Goal: Find specific page/section: Find specific page/section

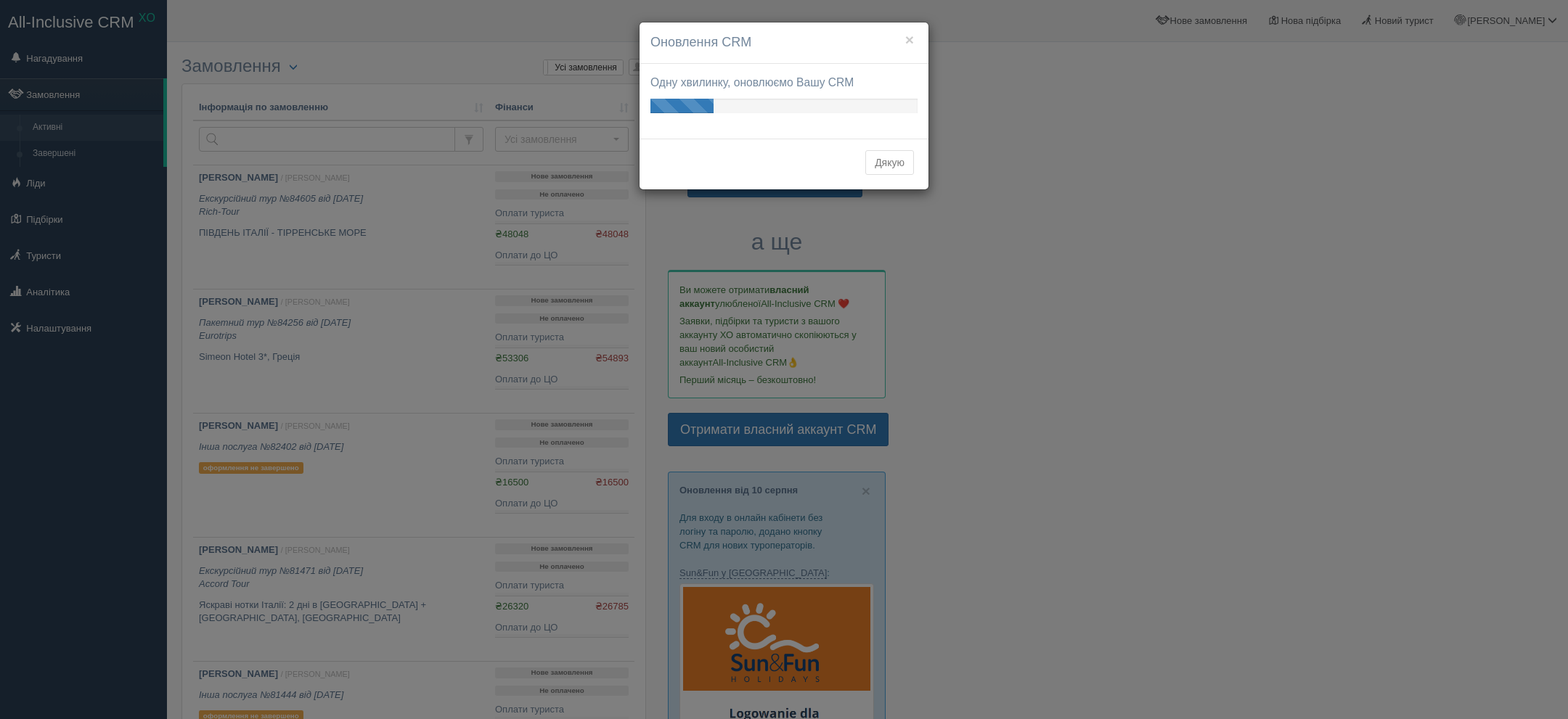
click at [904, 149] on div "Дякую" at bounding box center [783, 164] width 289 height 51
click at [895, 163] on button "Дякую" at bounding box center [889, 162] width 49 height 25
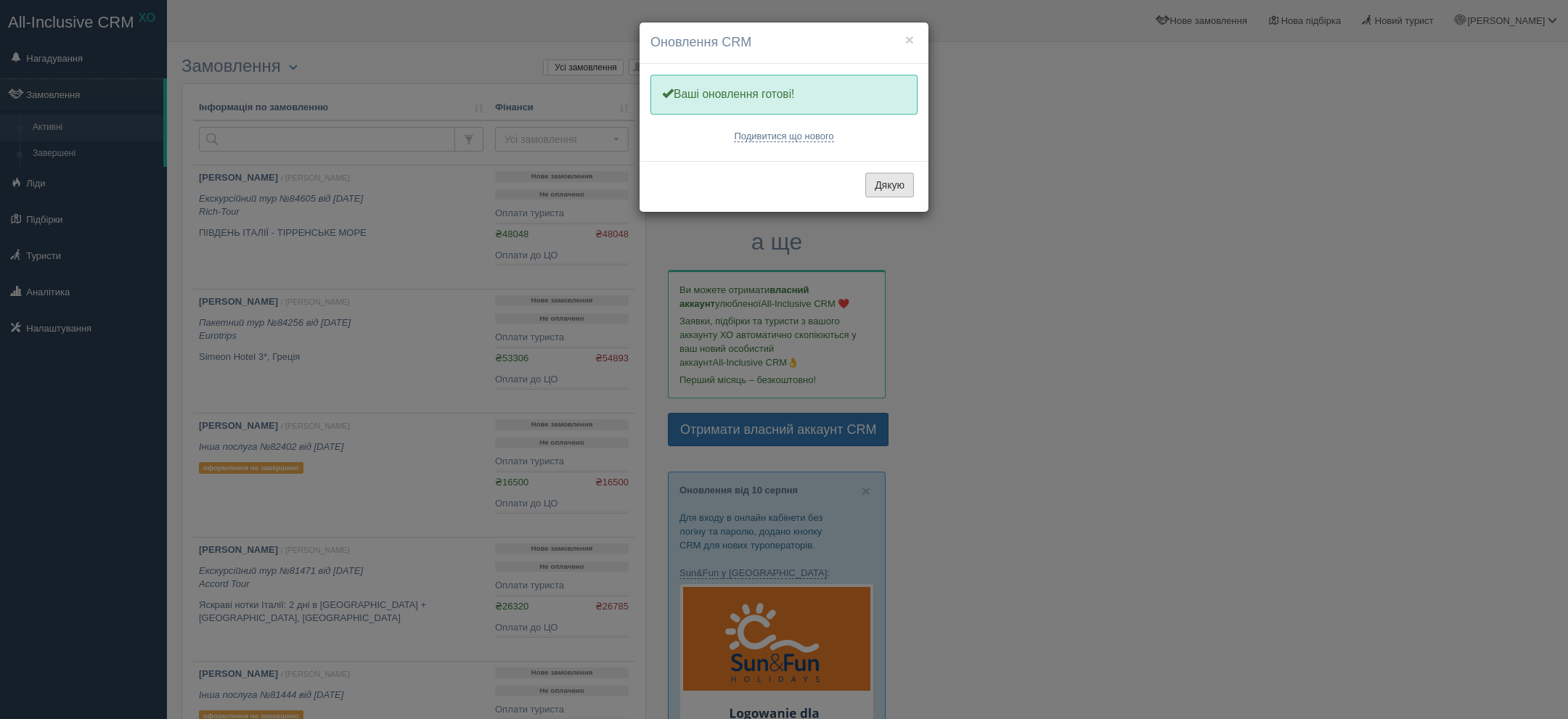
click at [865, 187] on button "Дякую" at bounding box center [889, 185] width 49 height 25
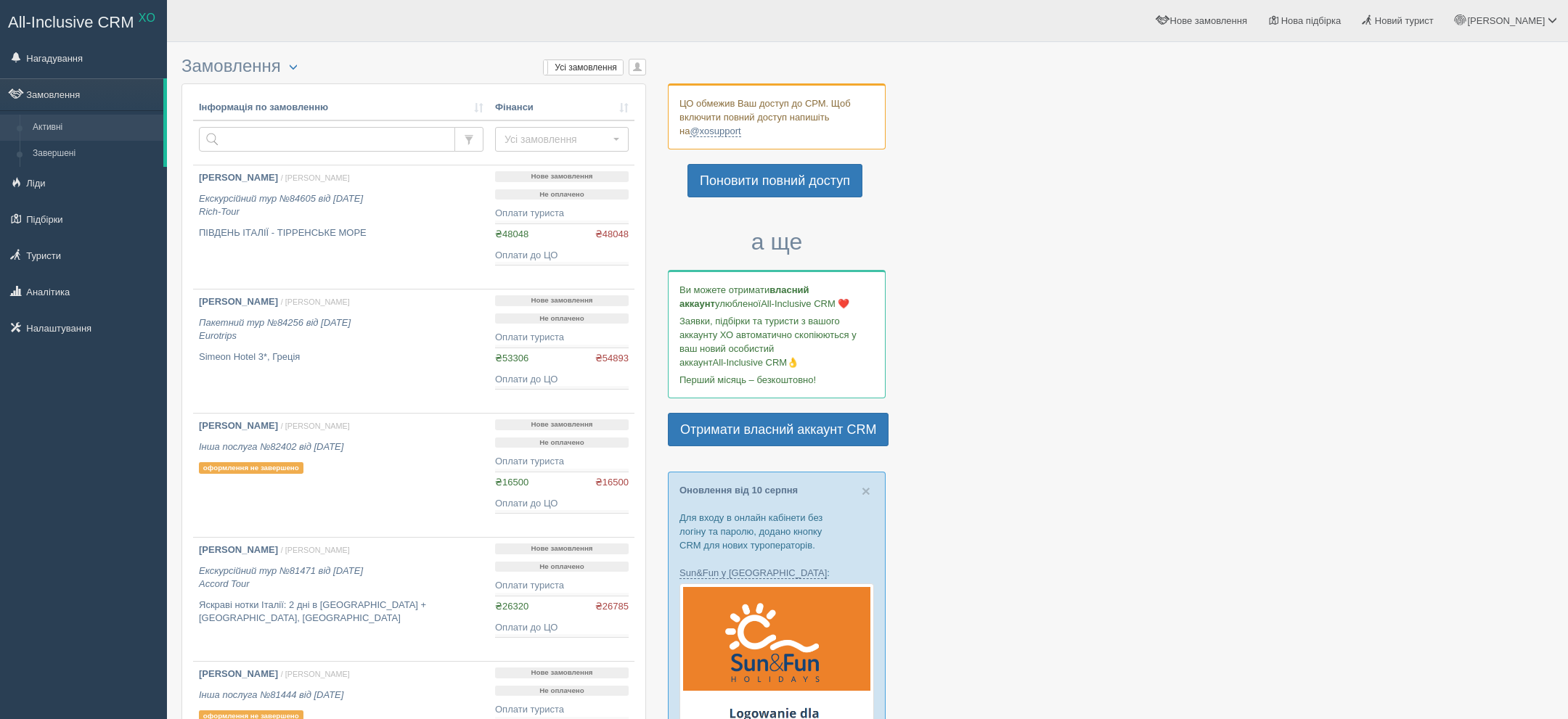
click at [403, 126] on td at bounding box center [341, 143] width 296 height 45
click at [360, 148] on input "text" at bounding box center [327, 139] width 256 height 25
click at [342, 143] on input "text" at bounding box center [327, 139] width 256 height 25
type input "франівська"
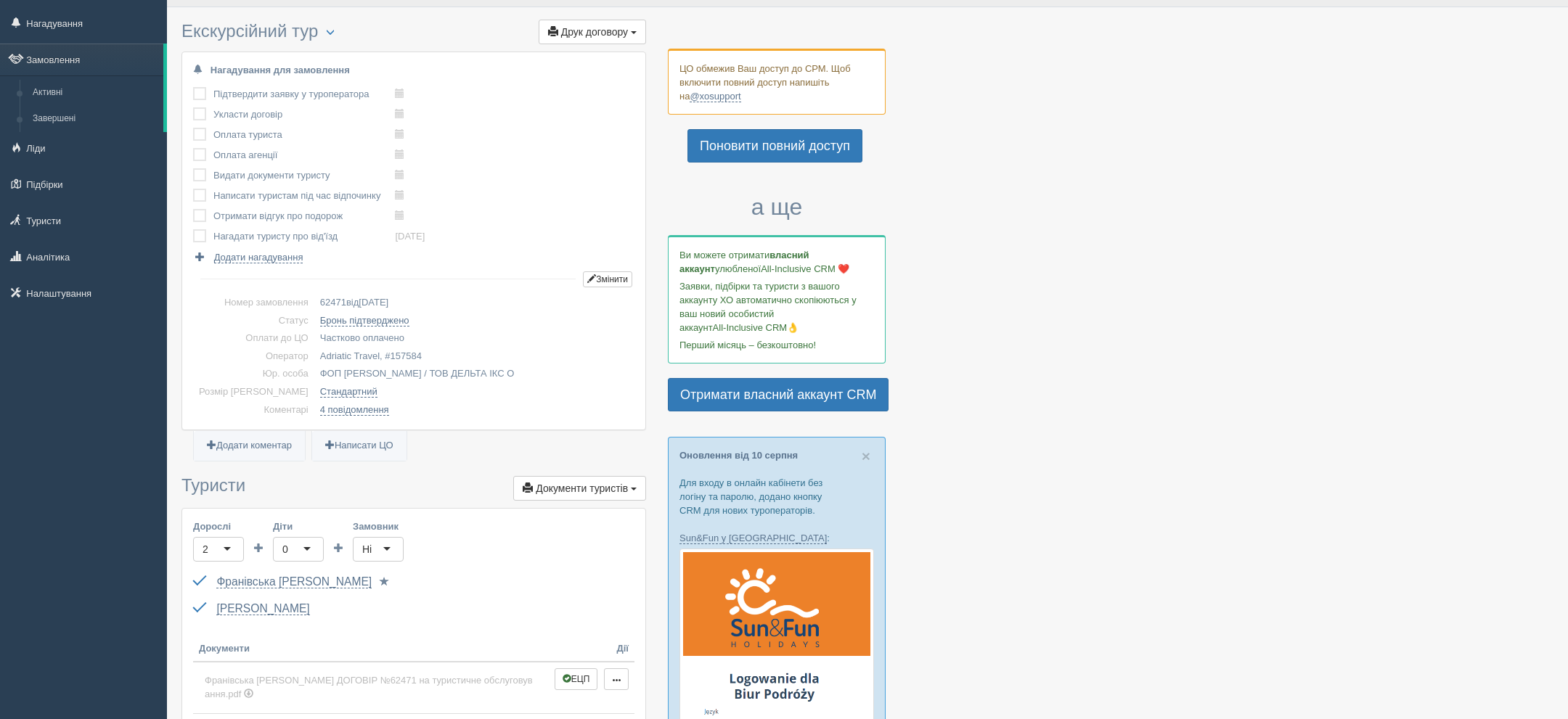
scroll to position [10, 0]
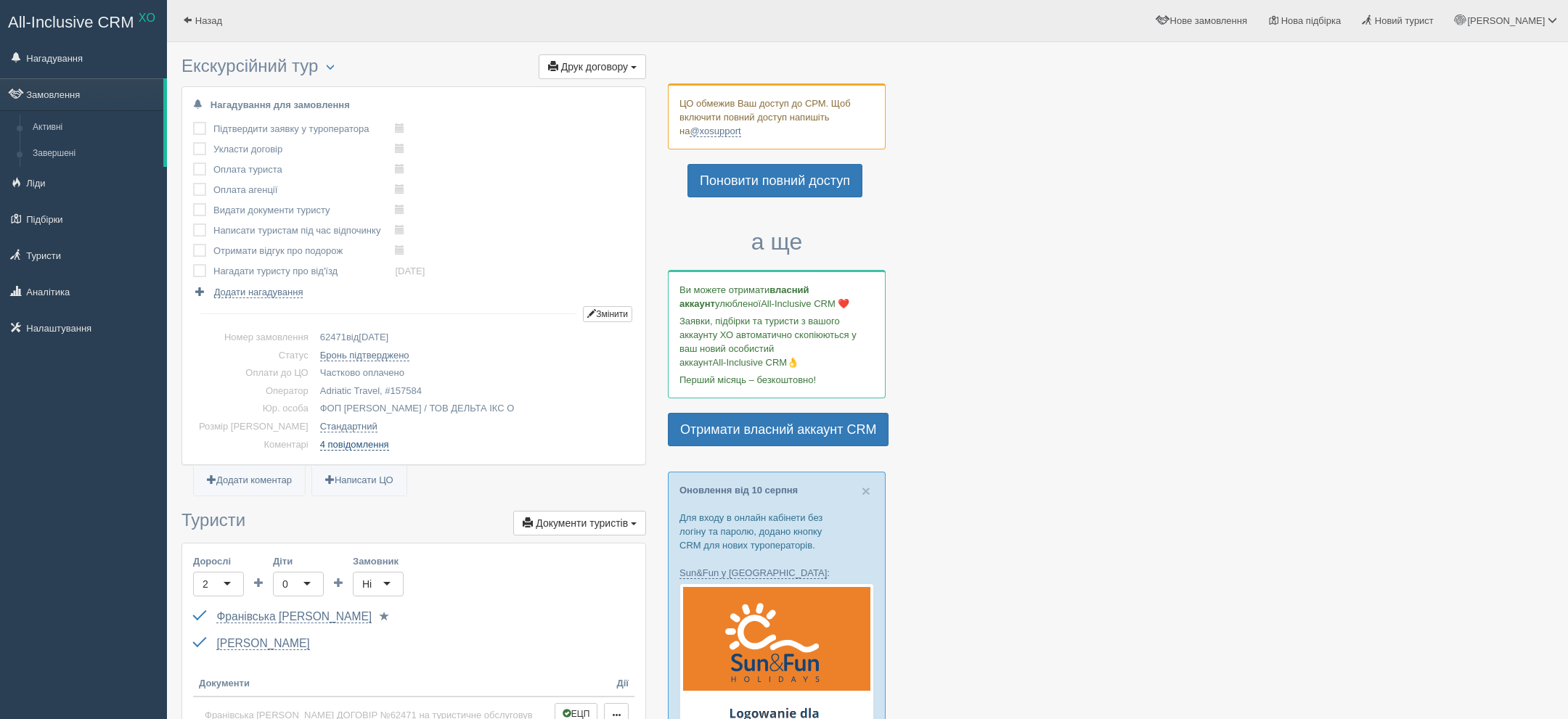
click at [322, 449] on link "4 повідомлення" at bounding box center [354, 445] width 69 height 12
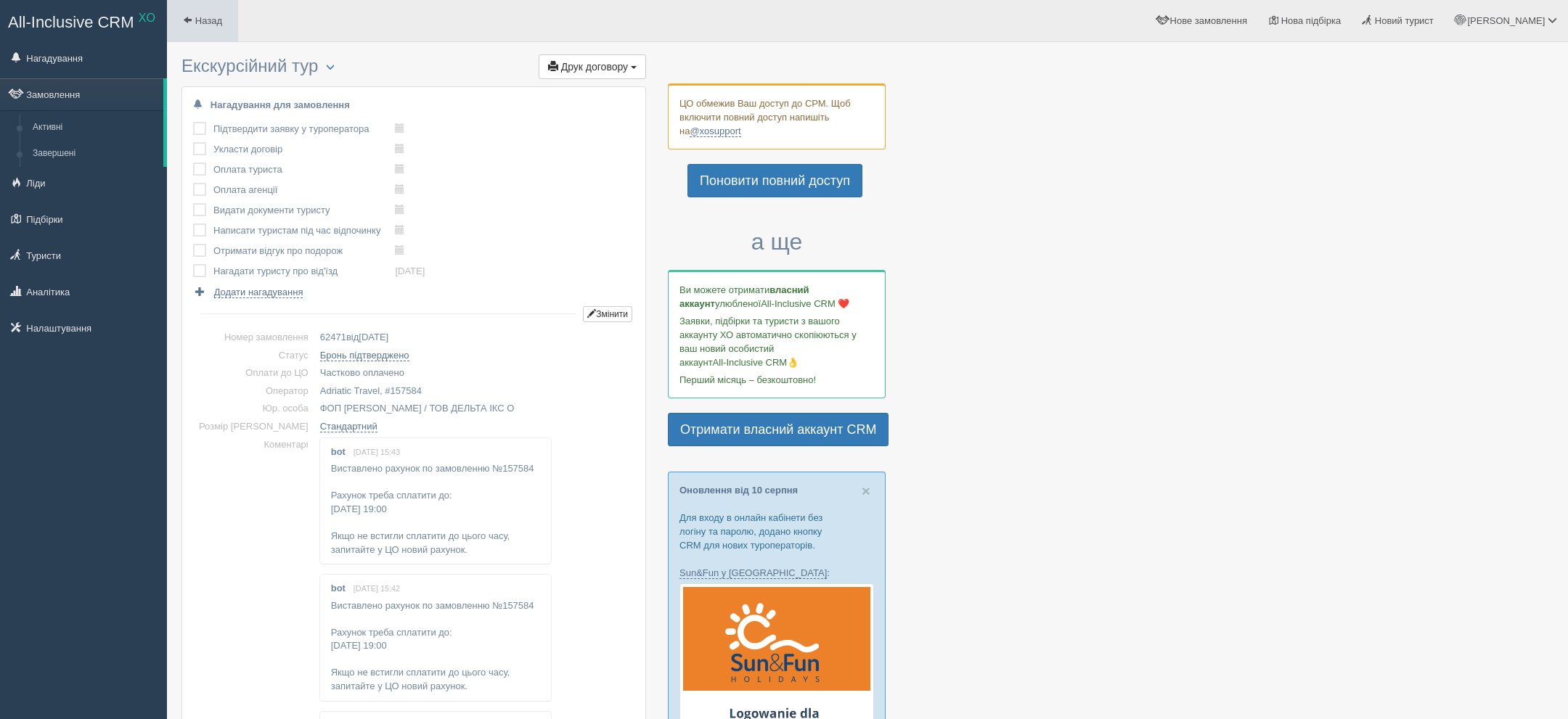
click at [198, 22] on span "Назад" at bounding box center [209, 21] width 27 height 11
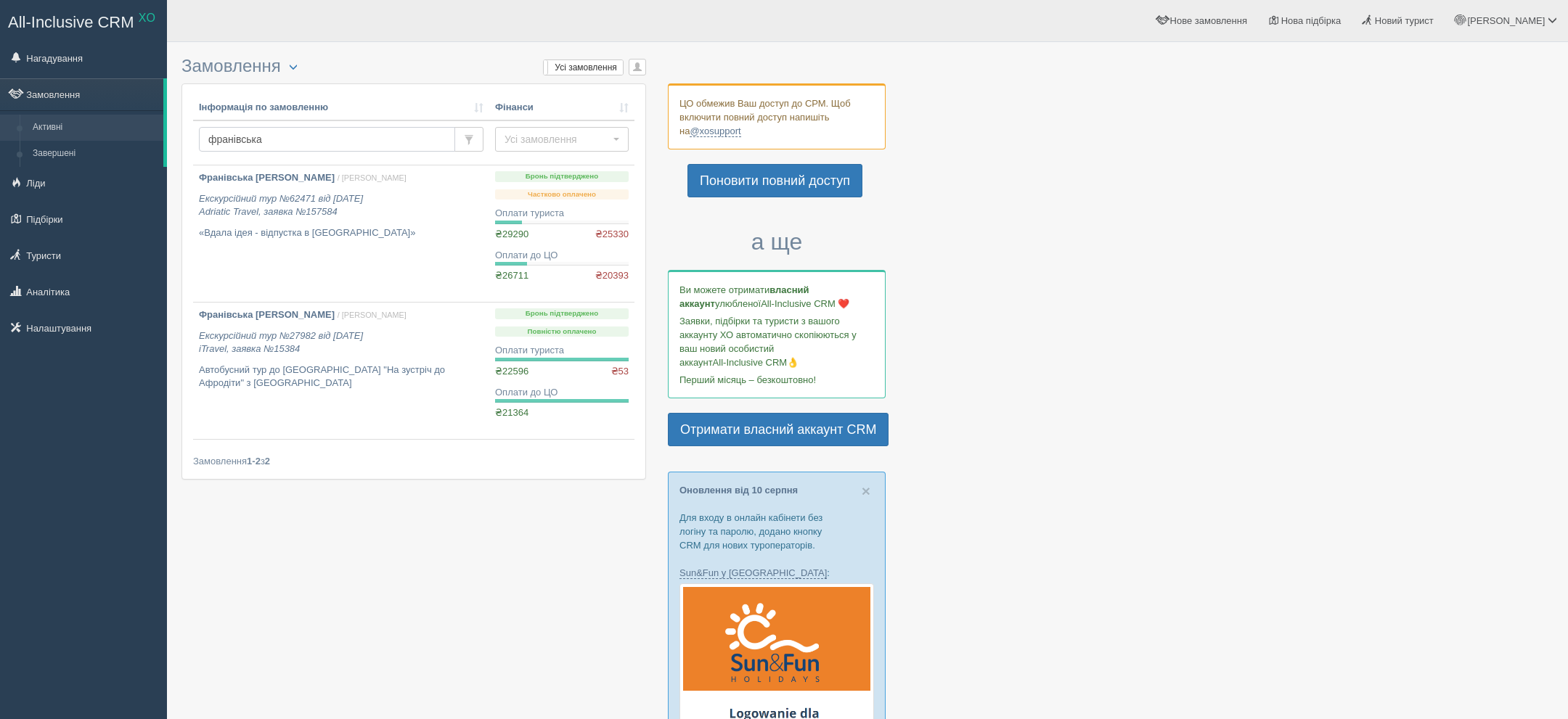
click at [299, 133] on input "франівська" at bounding box center [327, 139] width 256 height 25
type input "смолій"
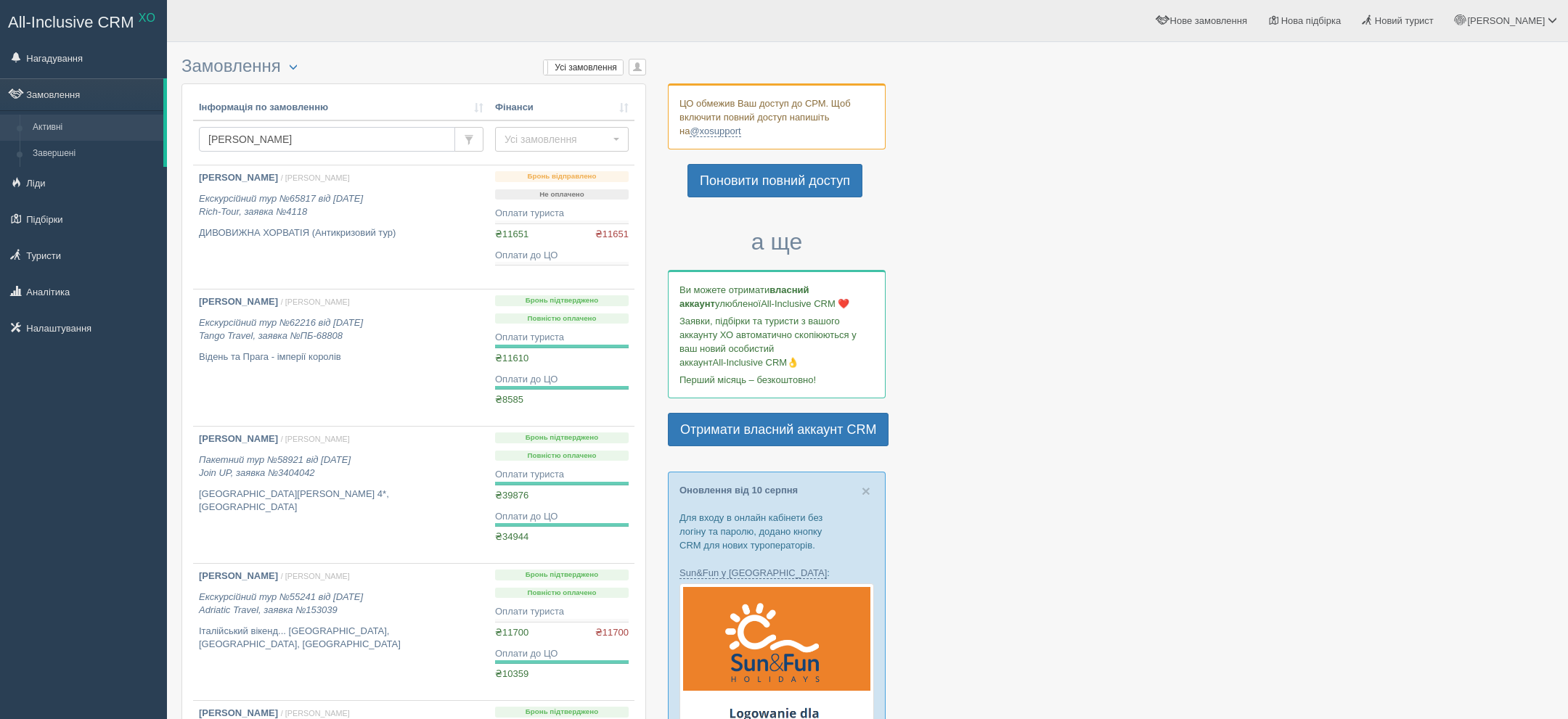
click at [353, 139] on input "смолій" at bounding box center [327, 139] width 256 height 25
type input "ахундова"
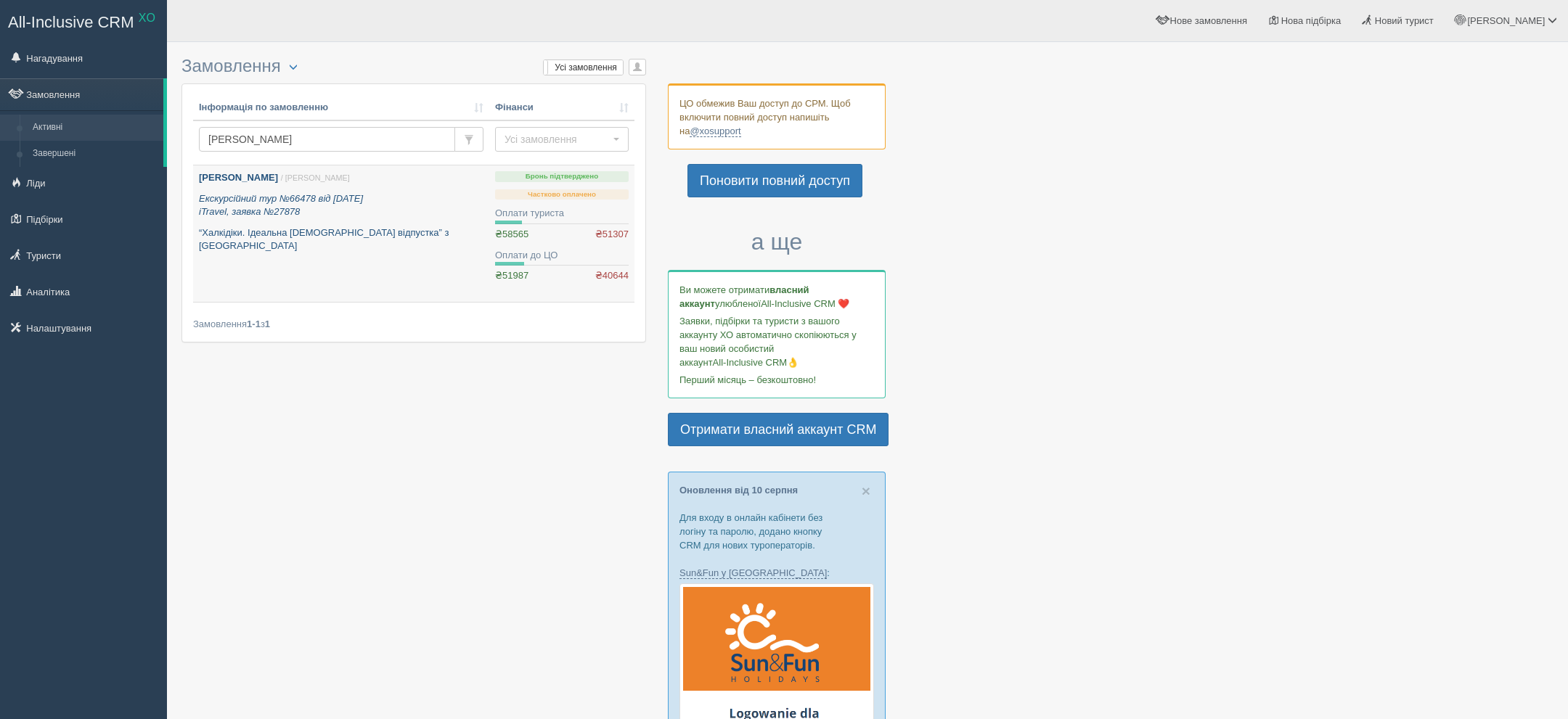
click at [358, 204] on p "Екскурсійний тур №66478 від 02.01.2025 iTravel, заявка №27878" at bounding box center [342, 206] width 285 height 27
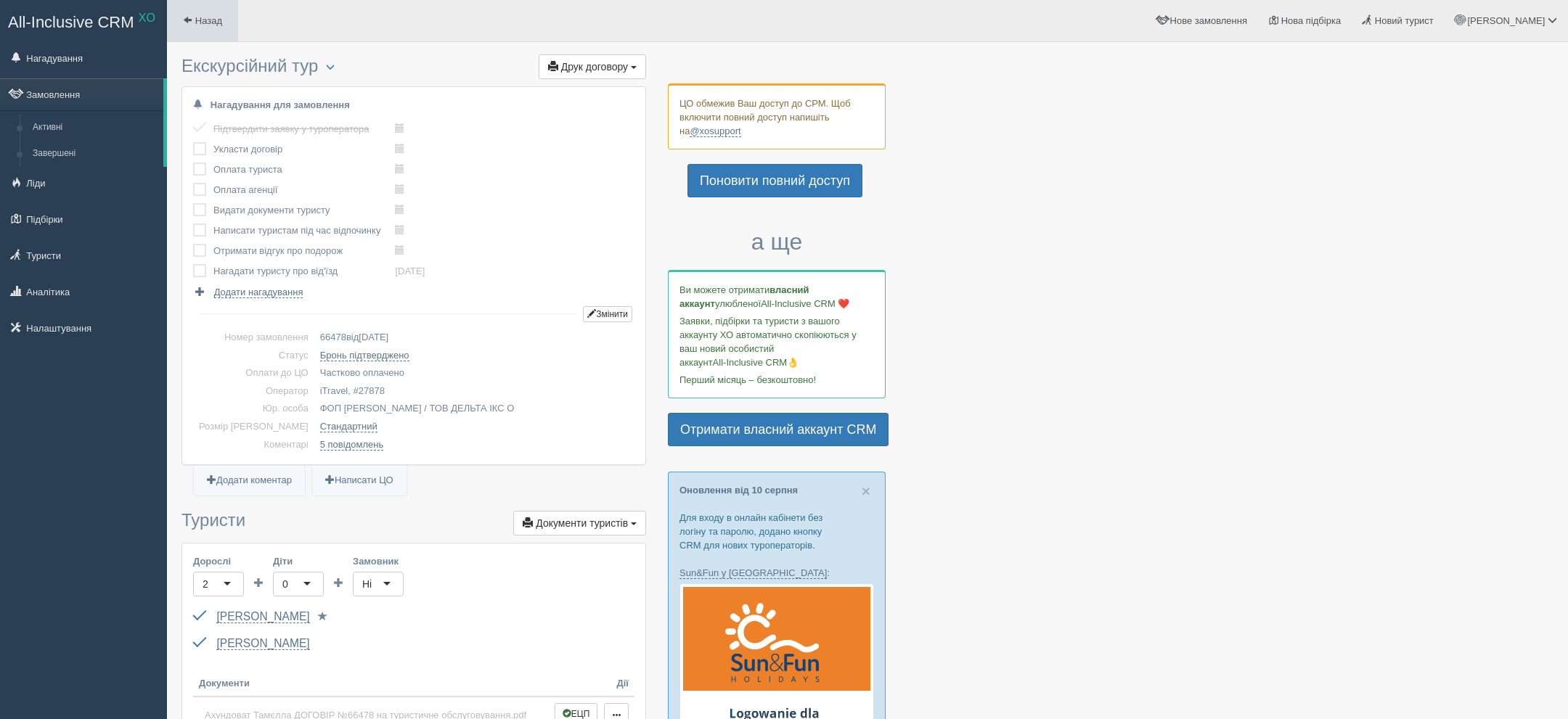
click at [226, 18] on link "Назад" at bounding box center [202, 21] width 71 height 42
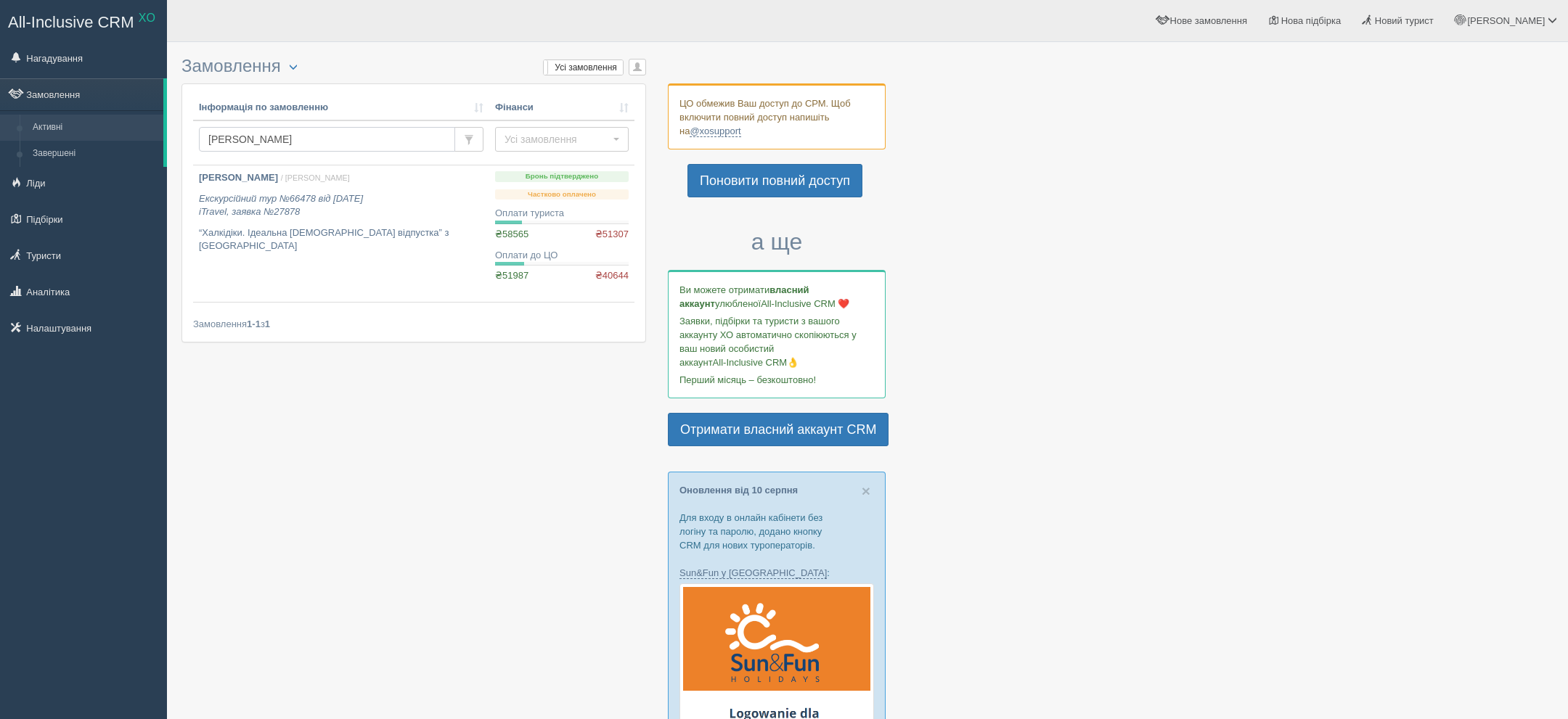
click at [341, 129] on input "[PERSON_NAME]" at bounding box center [327, 139] width 256 height 25
click at [341, 127] on input "[PERSON_NAME]" at bounding box center [327, 139] width 256 height 25
click at [341, 127] on input "ахундова" at bounding box center [327, 139] width 256 height 25
type input "[PERSON_NAME]"
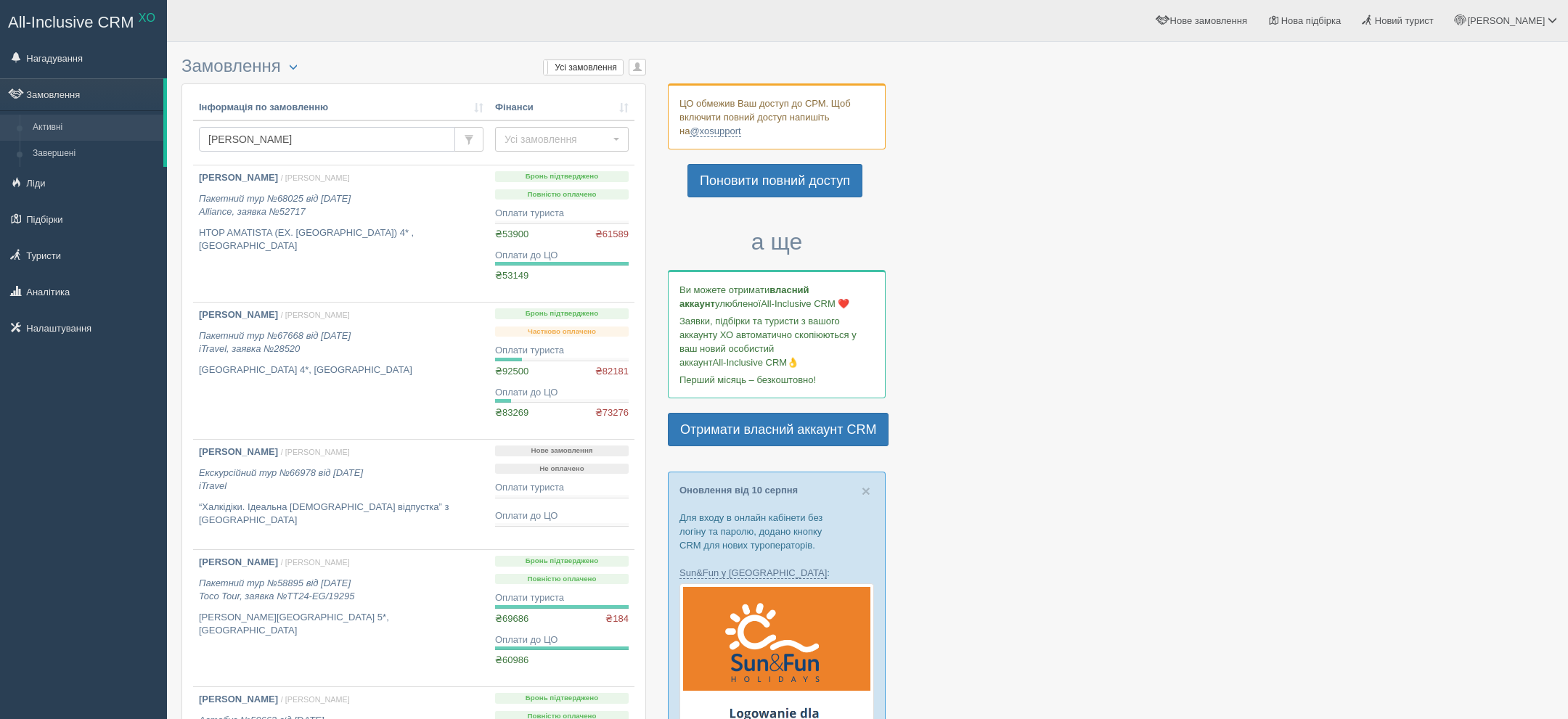
click at [303, 137] on input "іванова" at bounding box center [327, 139] width 256 height 25
type input "ашарова"
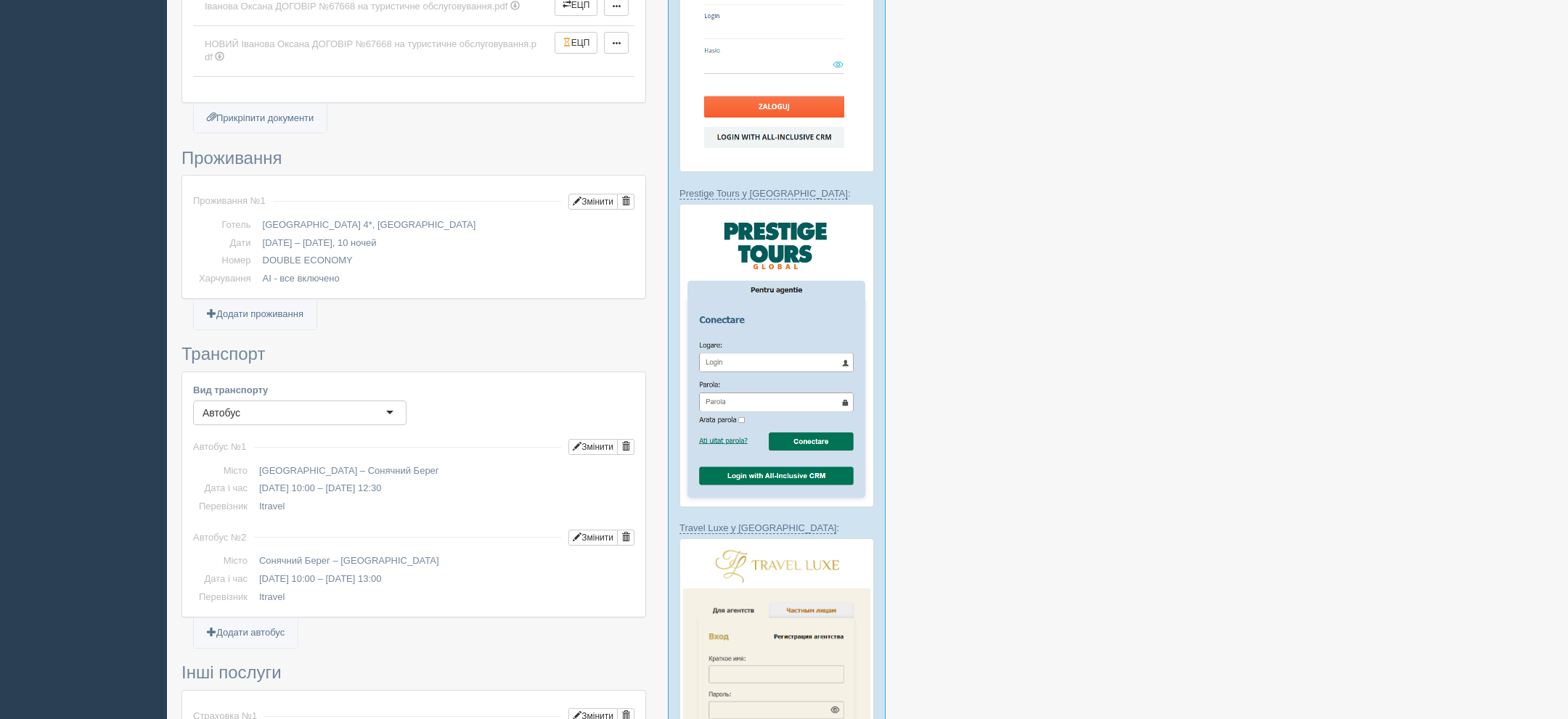
scroll to position [1158, 0]
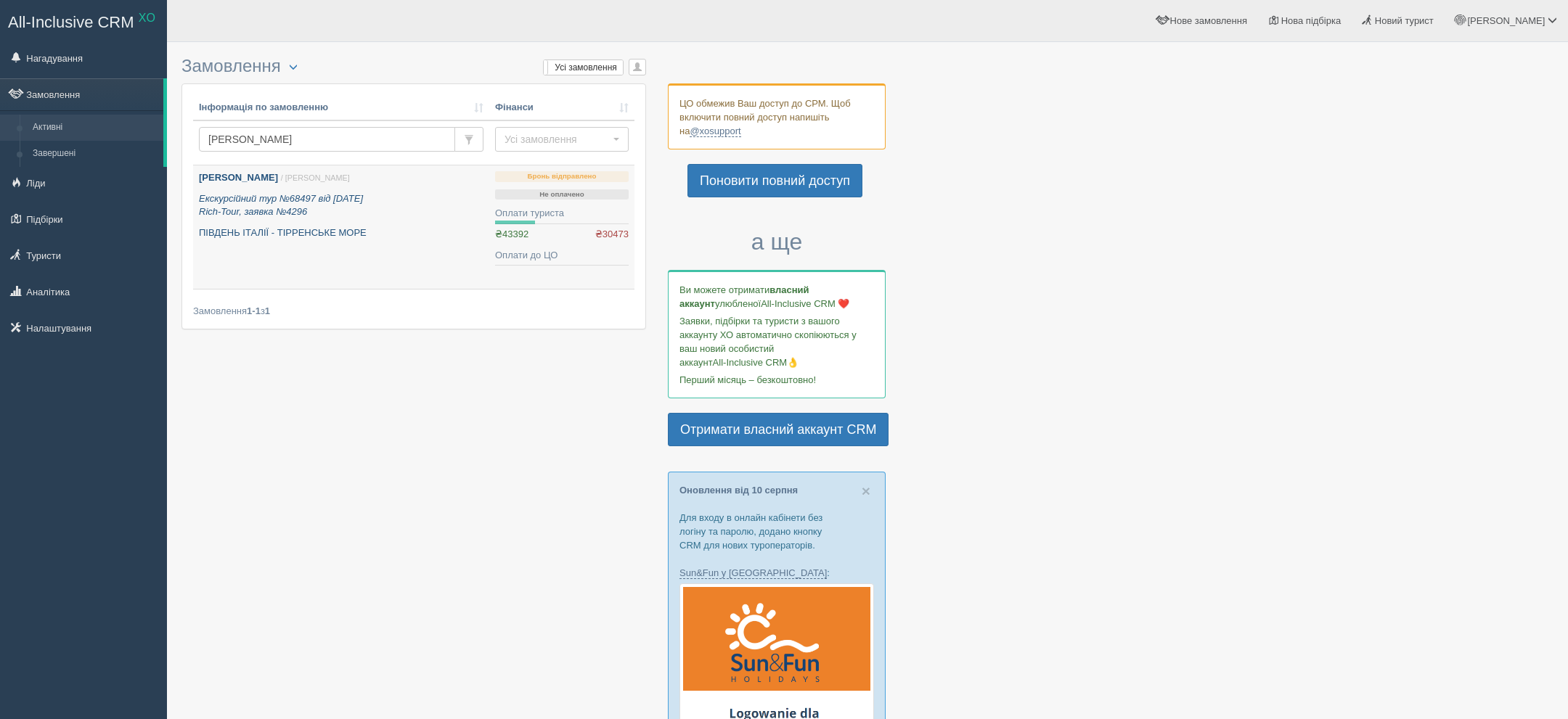
click at [266, 202] on icon "Екскурсійний тур №68497 від 22.01.2025 Rich-Tour, заявка №4296" at bounding box center [281, 205] width 164 height 25
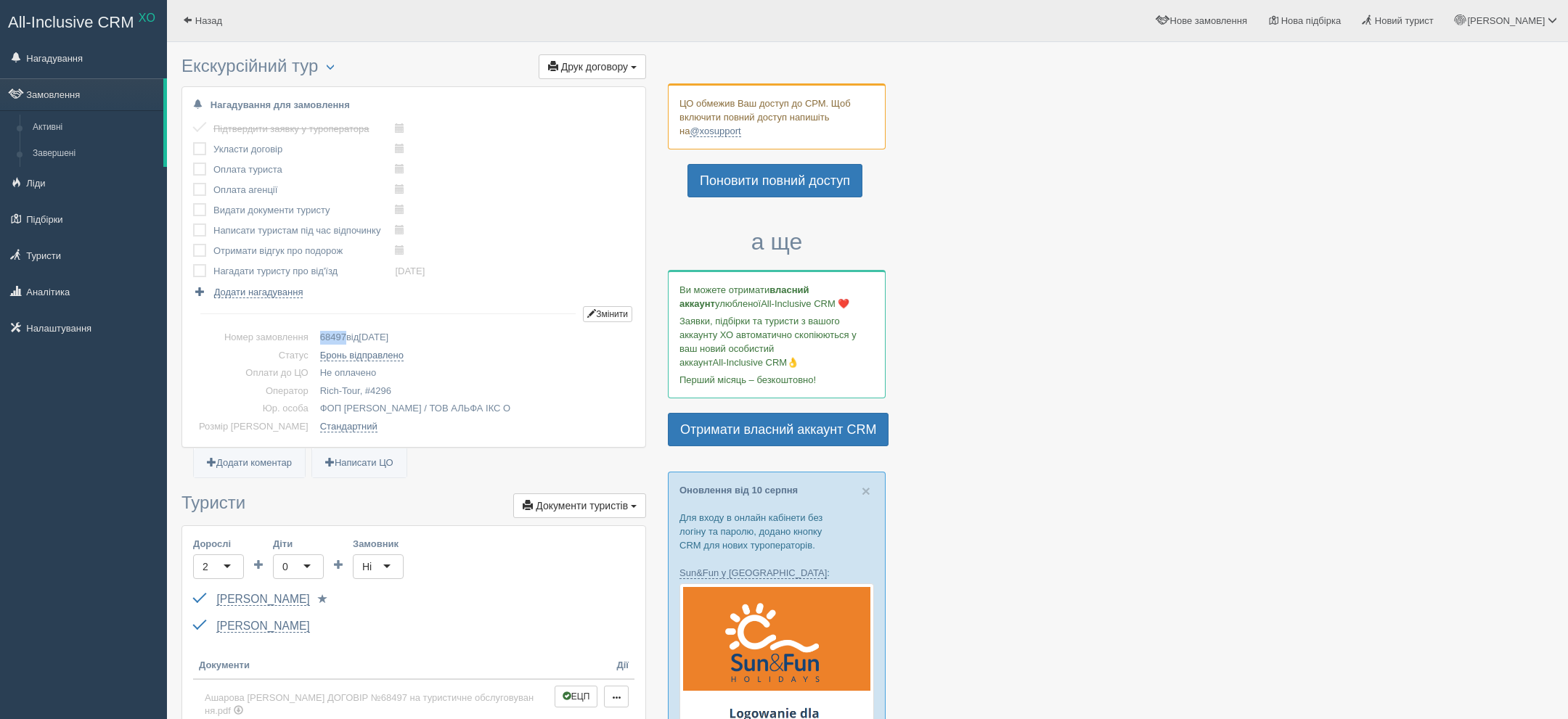
click at [320, 333] on span "68497" at bounding box center [333, 338] width 26 height 11
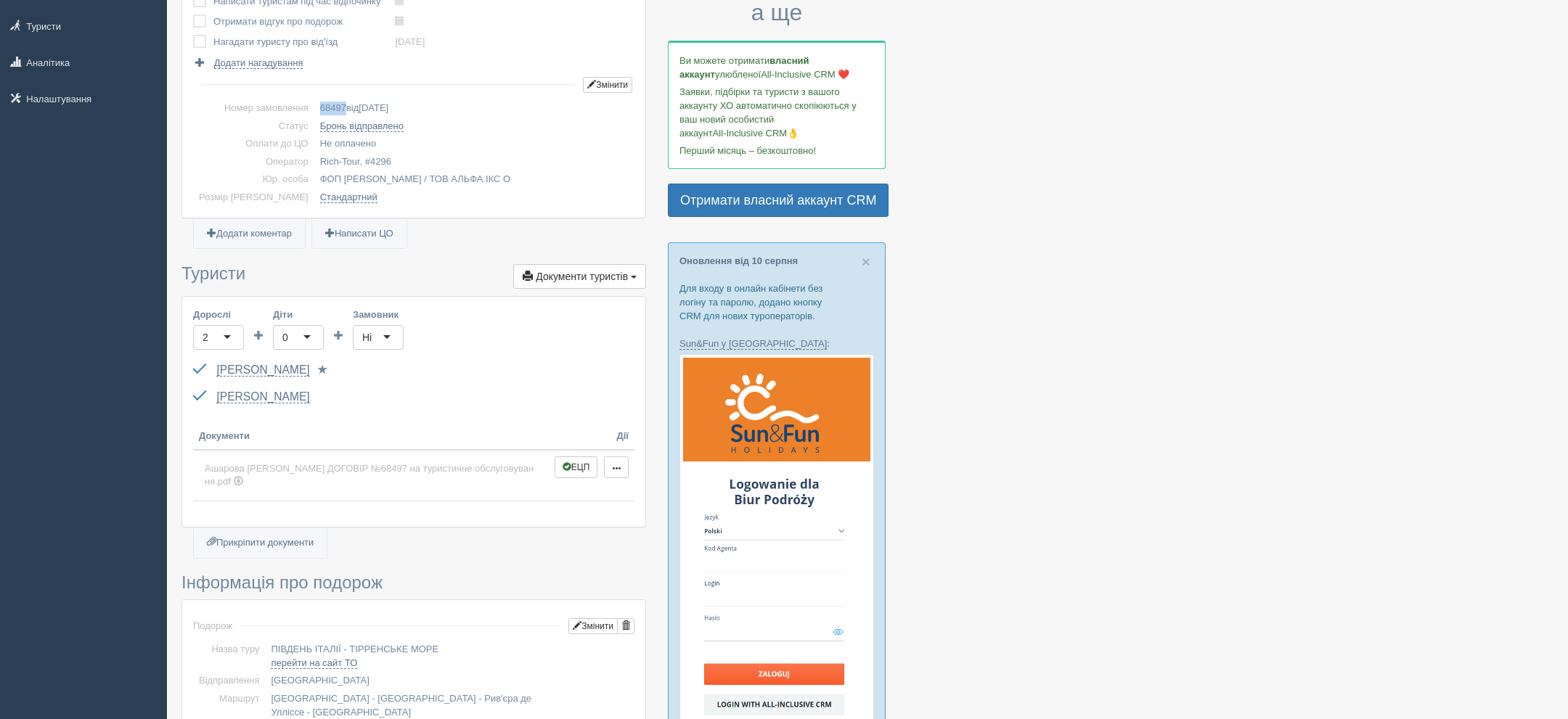
scroll to position [714, 0]
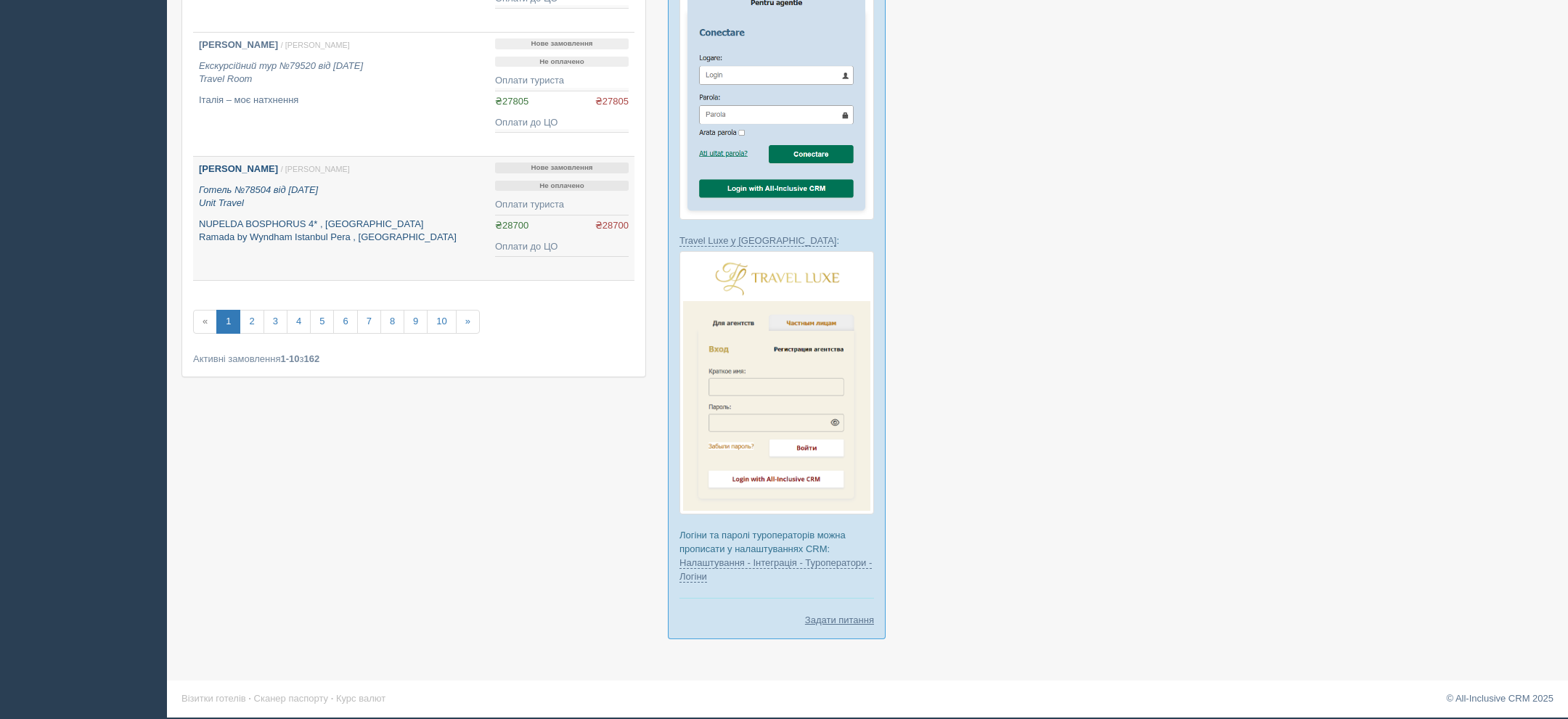
scroll to position [912, 0]
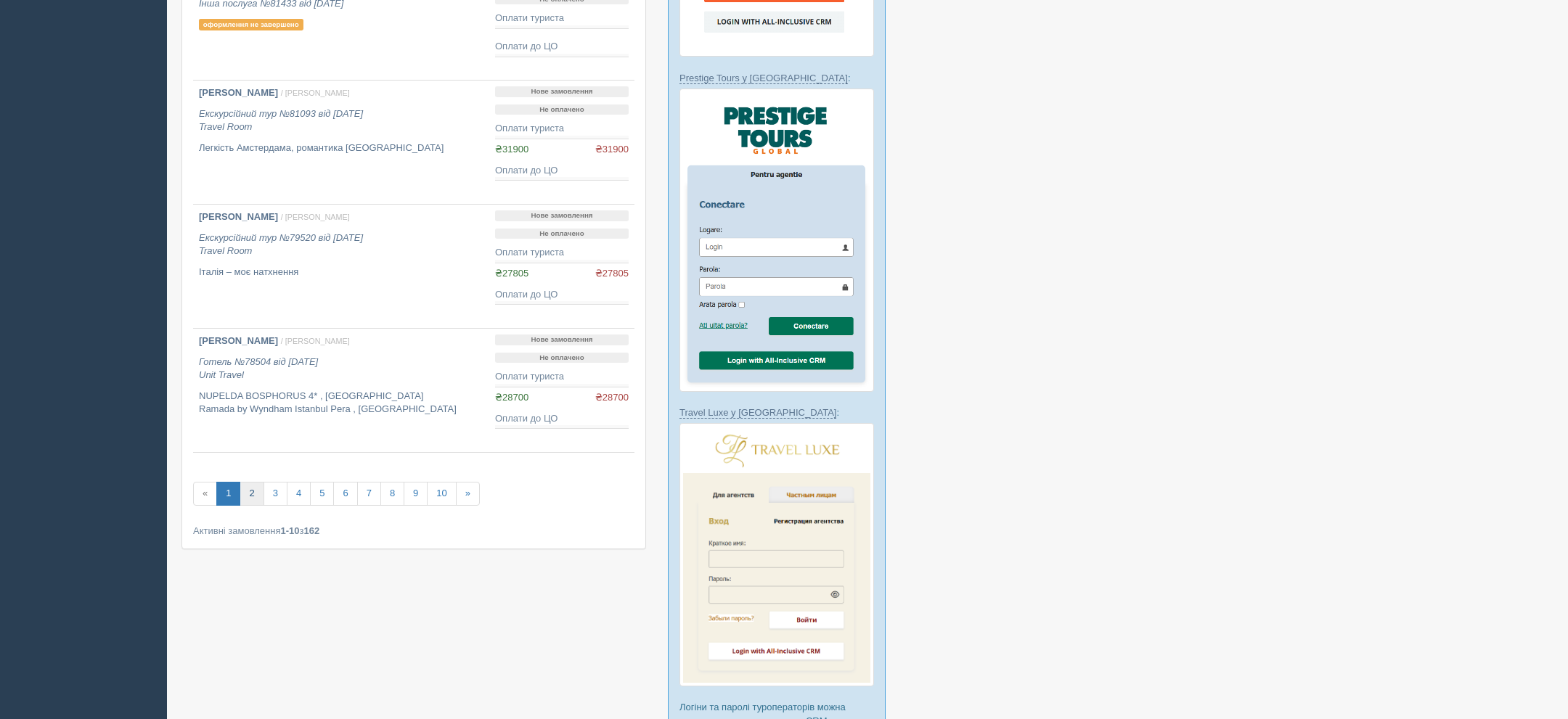
click at [246, 485] on link "2" at bounding box center [251, 493] width 24 height 24
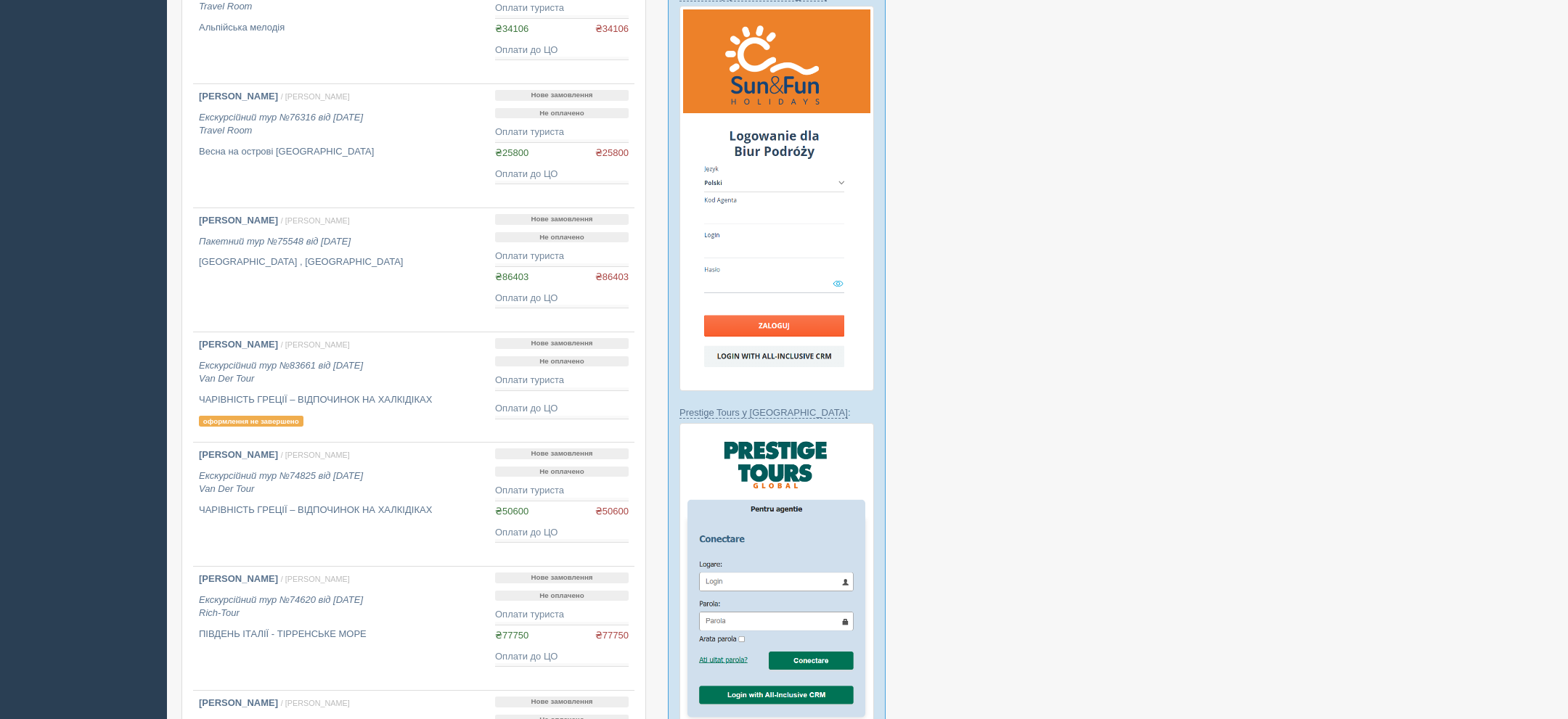
scroll to position [1084, 0]
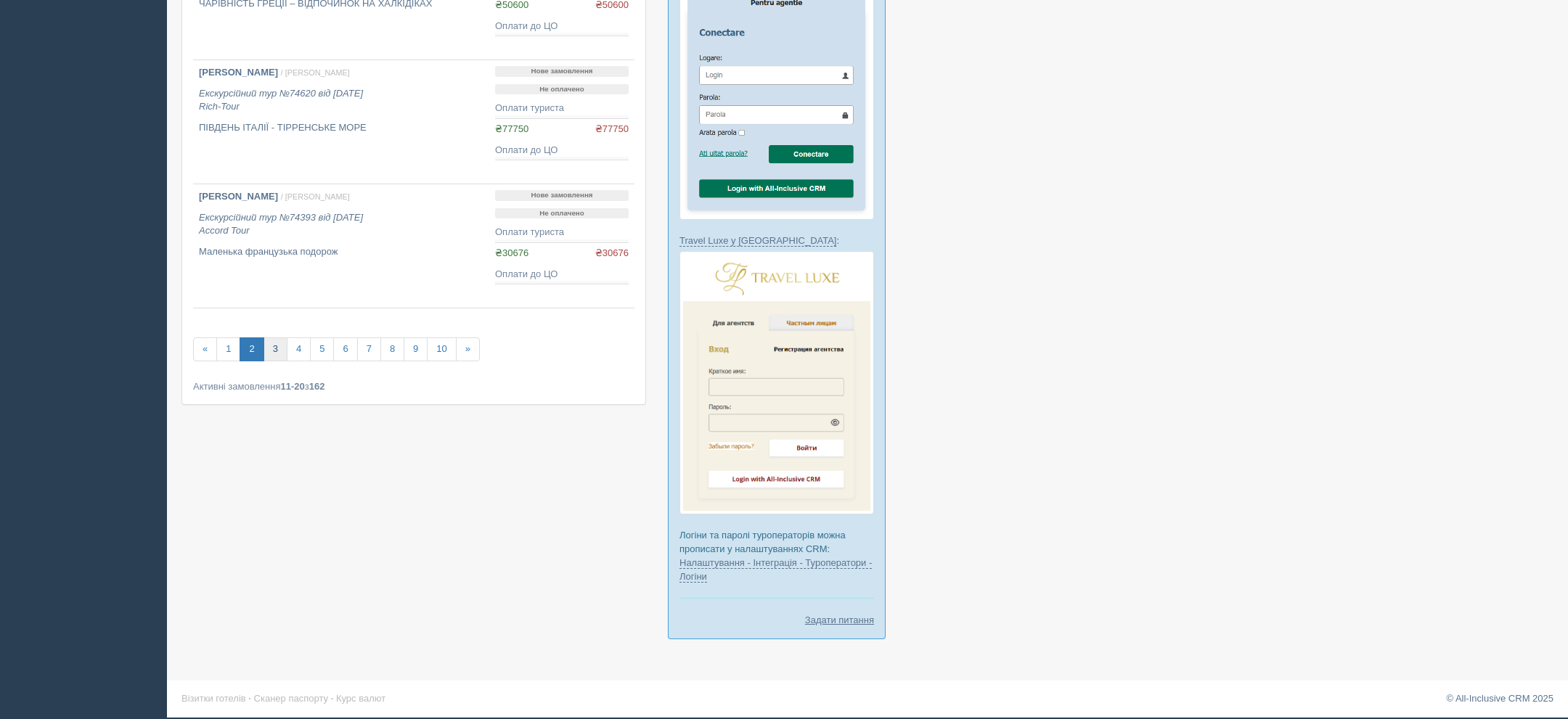
click at [264, 355] on link "3" at bounding box center [275, 350] width 24 height 24
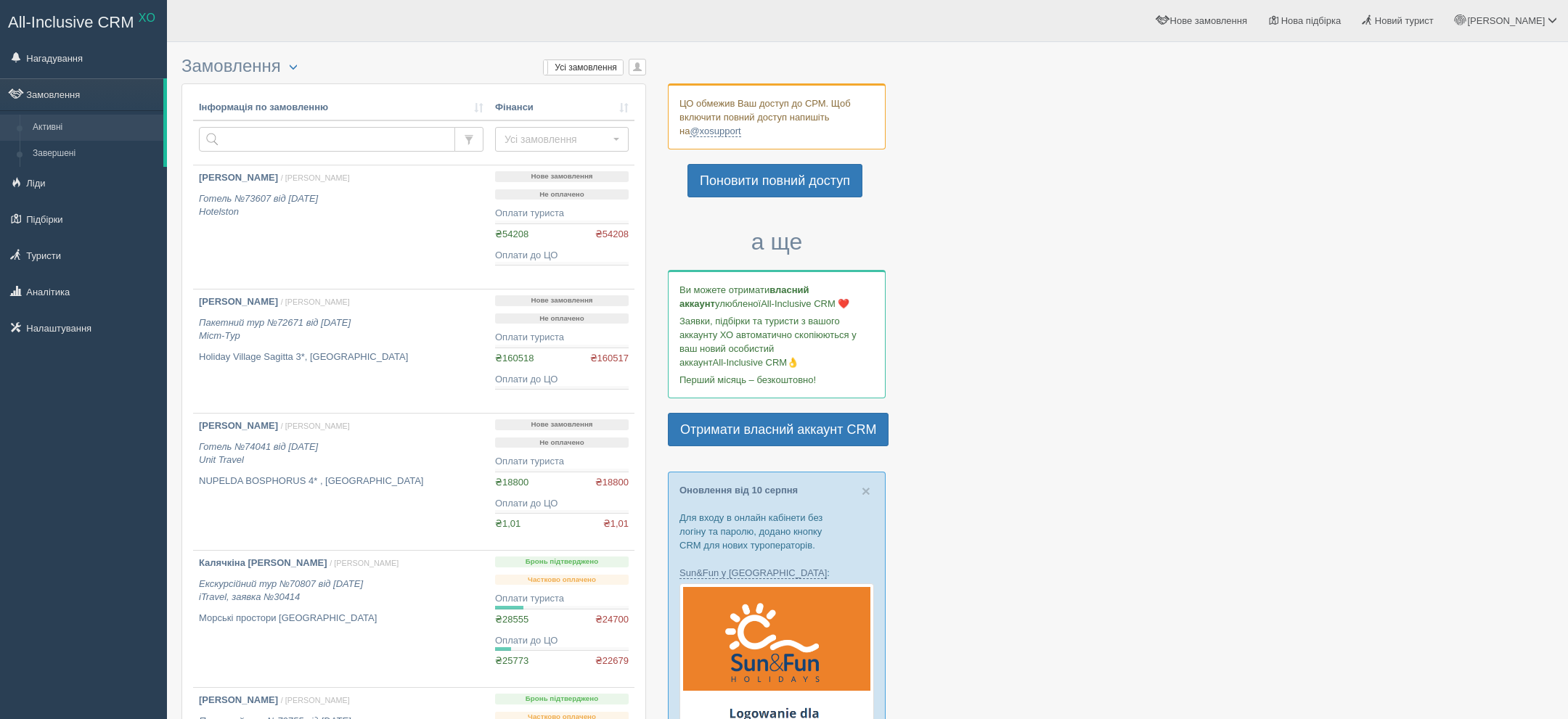
click at [307, 154] on td at bounding box center [341, 143] width 296 height 45
click at [299, 145] on input "text" at bounding box center [327, 139] width 256 height 25
type input "мелимук"
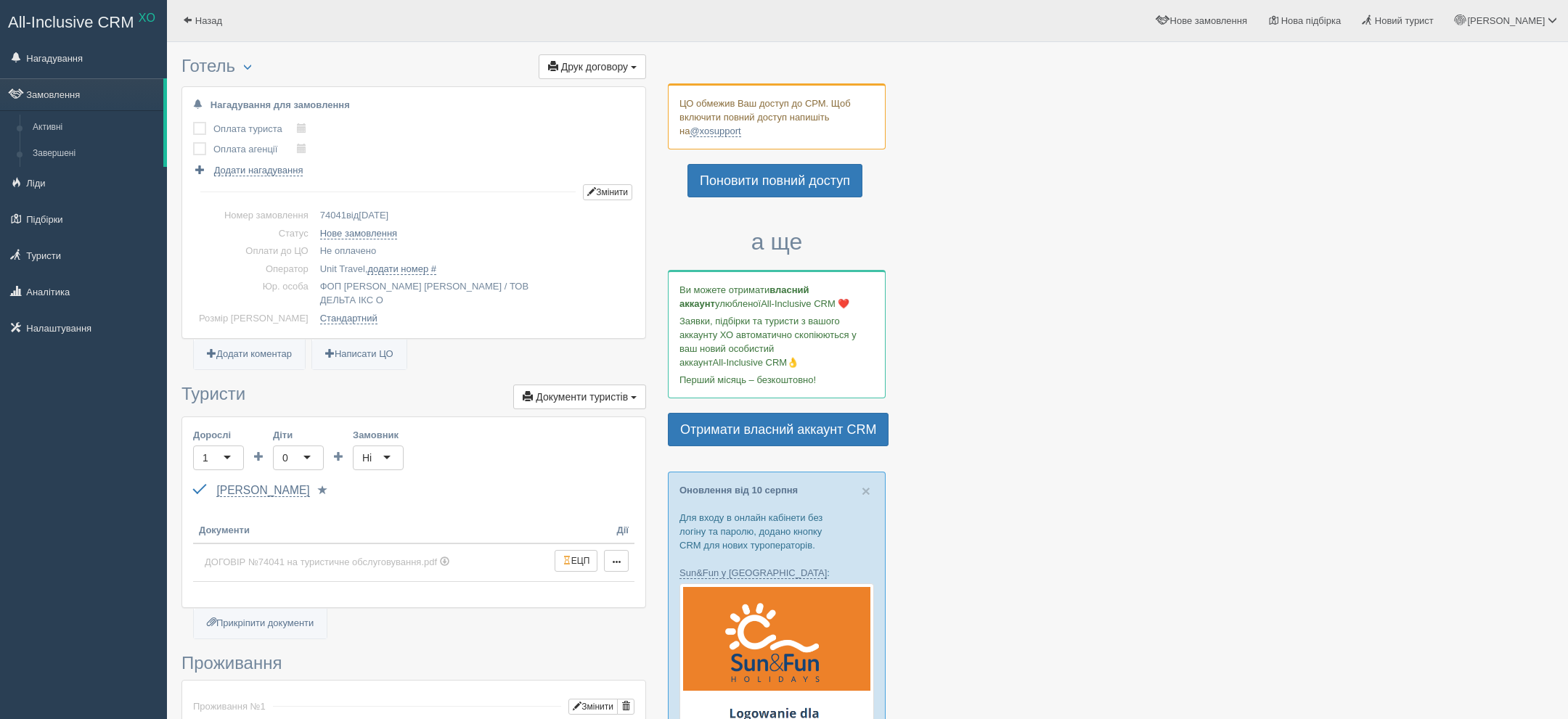
click at [568, 67] on span "Друк договору" at bounding box center [594, 66] width 66 height 12
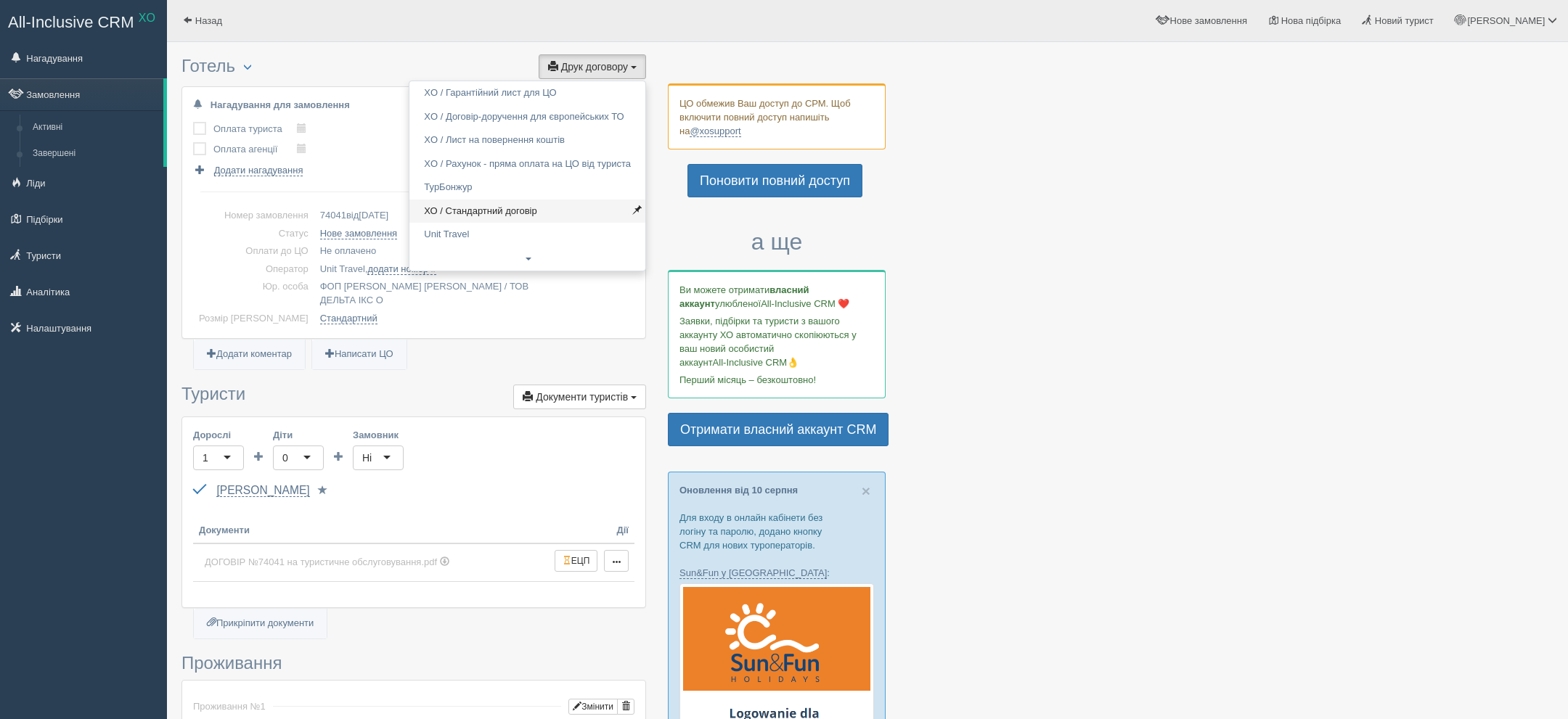
click at [536, 210] on link "ХО / Стандартний договір" at bounding box center [527, 212] width 236 height 24
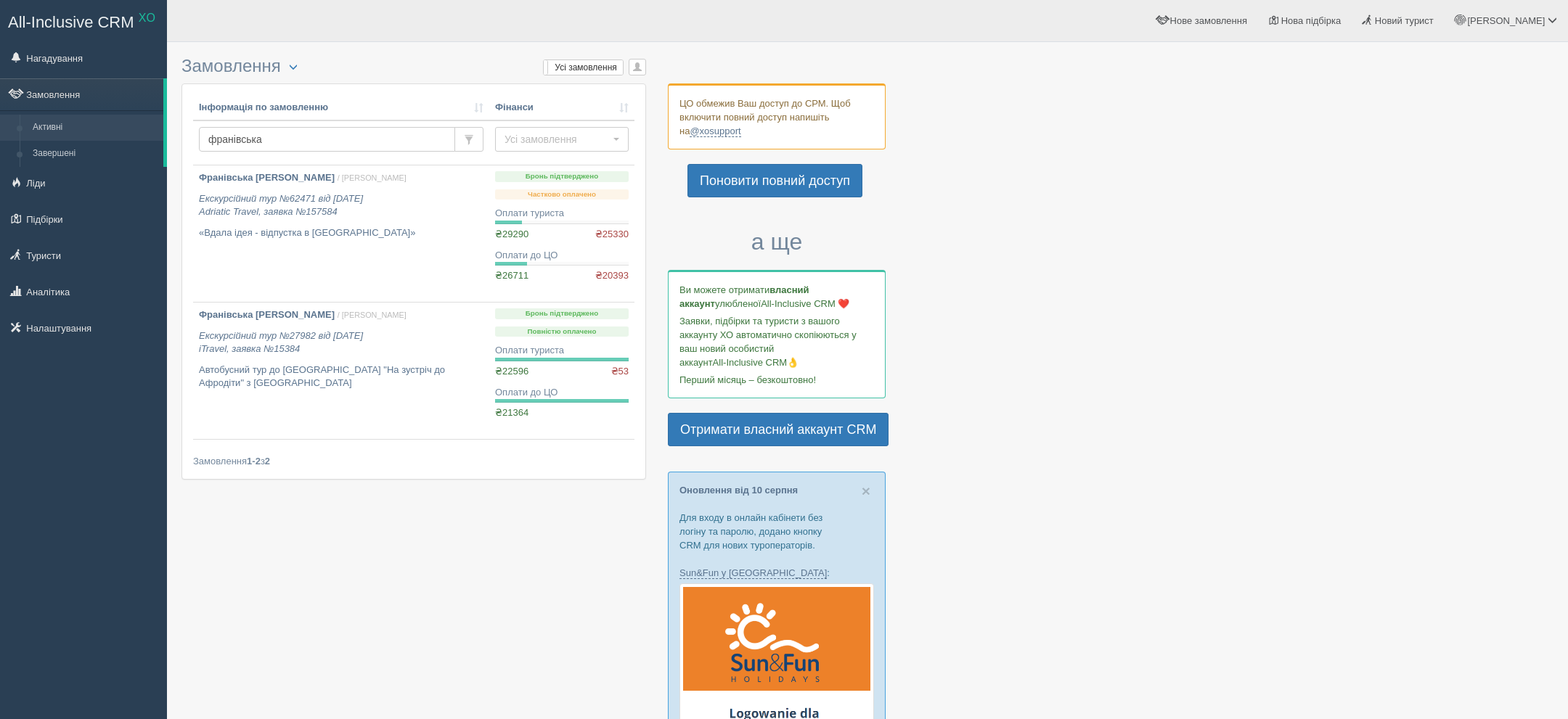
click at [247, 146] on input "франівська" at bounding box center [327, 139] width 256 height 25
type input "[PERSON_NAME]"
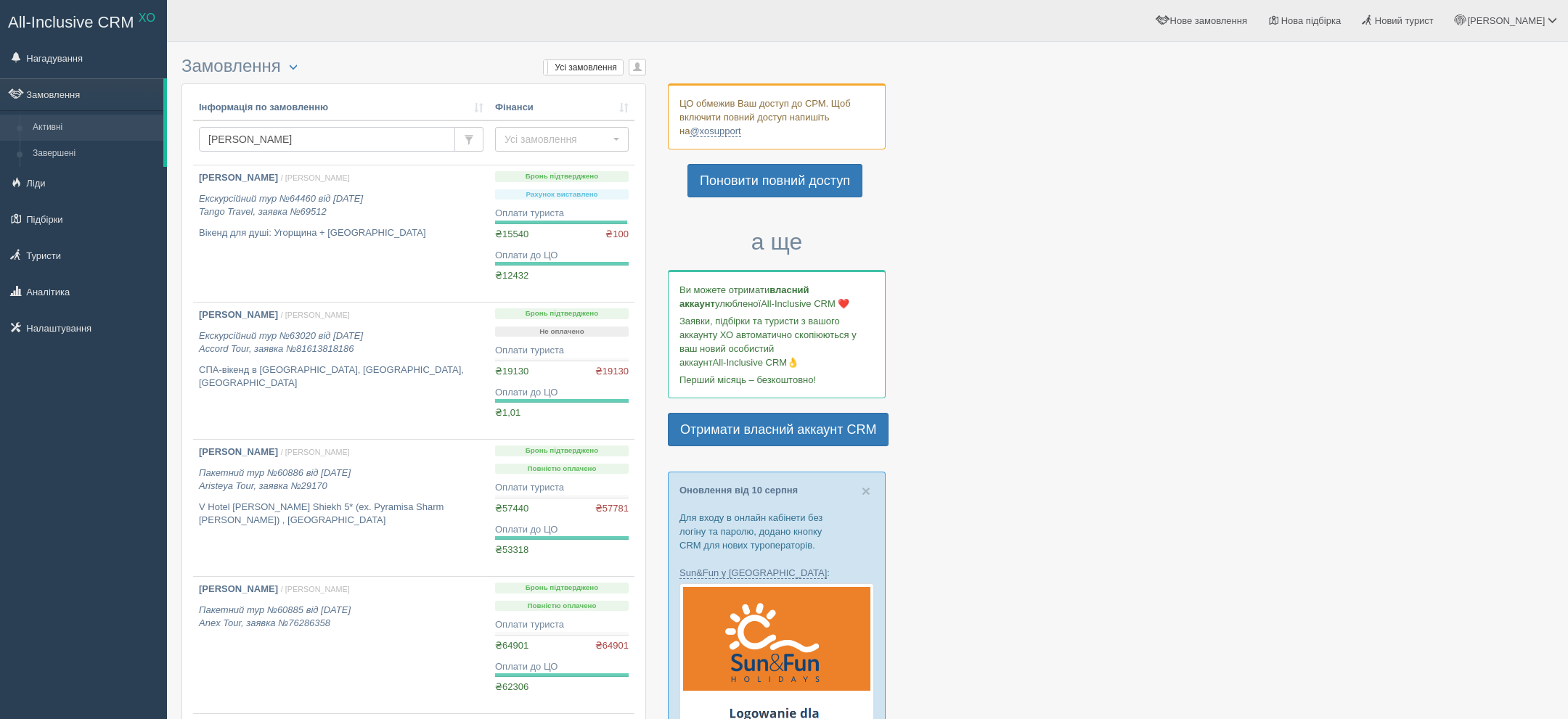
click at [318, 135] on input "[PERSON_NAME]" at bounding box center [327, 139] width 256 height 25
type input "[PERSON_NAME]"
